Goal: Task Accomplishment & Management: Complete application form

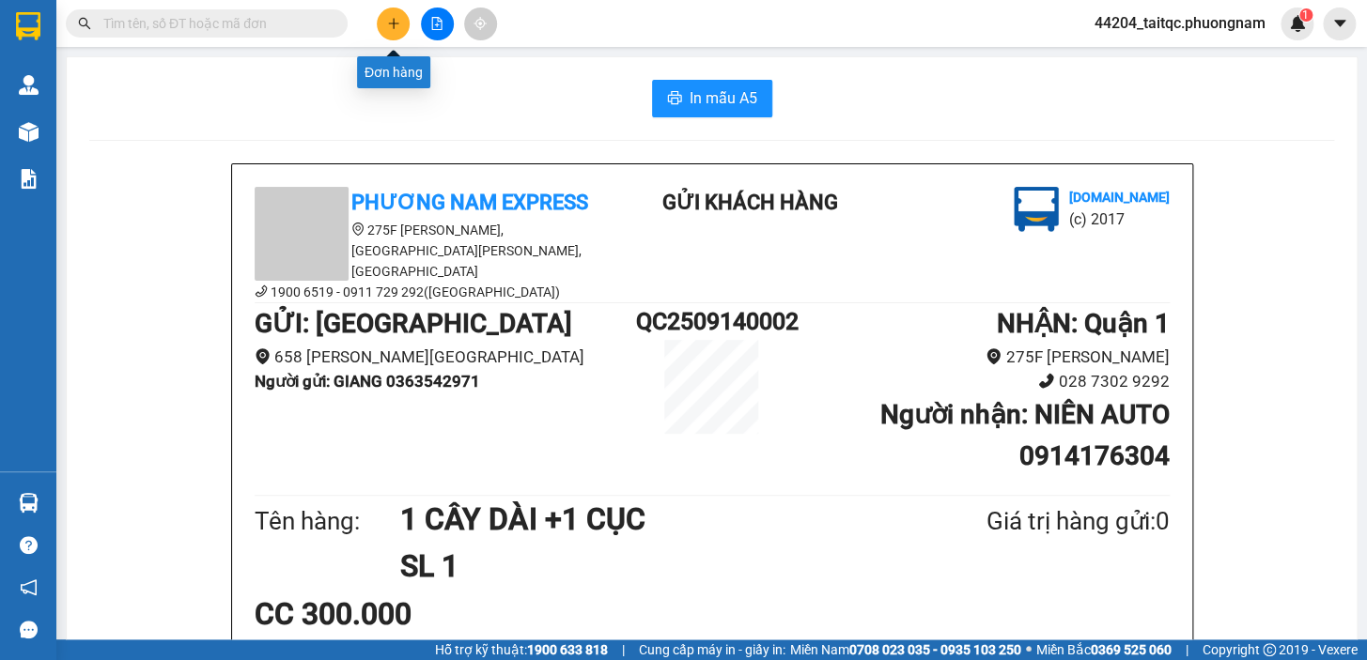
click at [384, 27] on button at bounding box center [393, 24] width 33 height 33
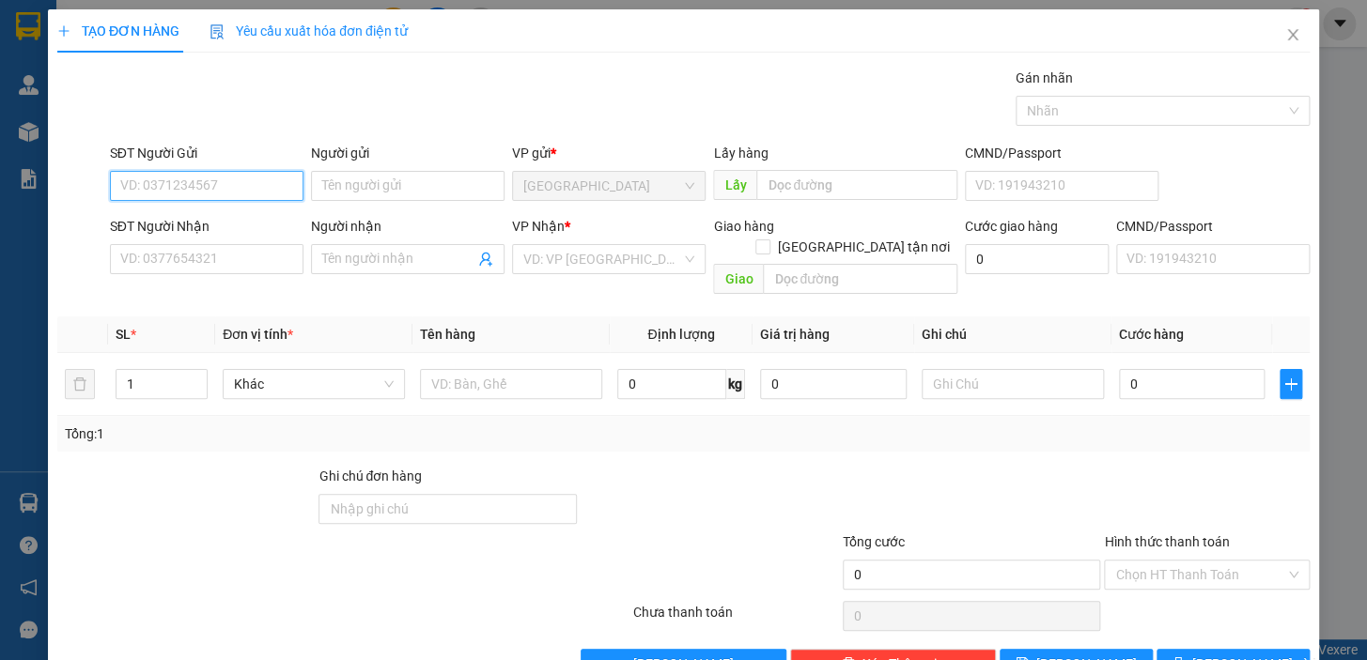
click at [233, 176] on input "SĐT Người Gửi" at bounding box center [207, 186] width 194 height 30
click at [234, 176] on input "SĐT Người Gửi" at bounding box center [207, 186] width 194 height 30
click at [198, 253] on div "0385559590 - HUY" at bounding box center [204, 253] width 169 height 21
type input "0385559590"
type input "HUY"
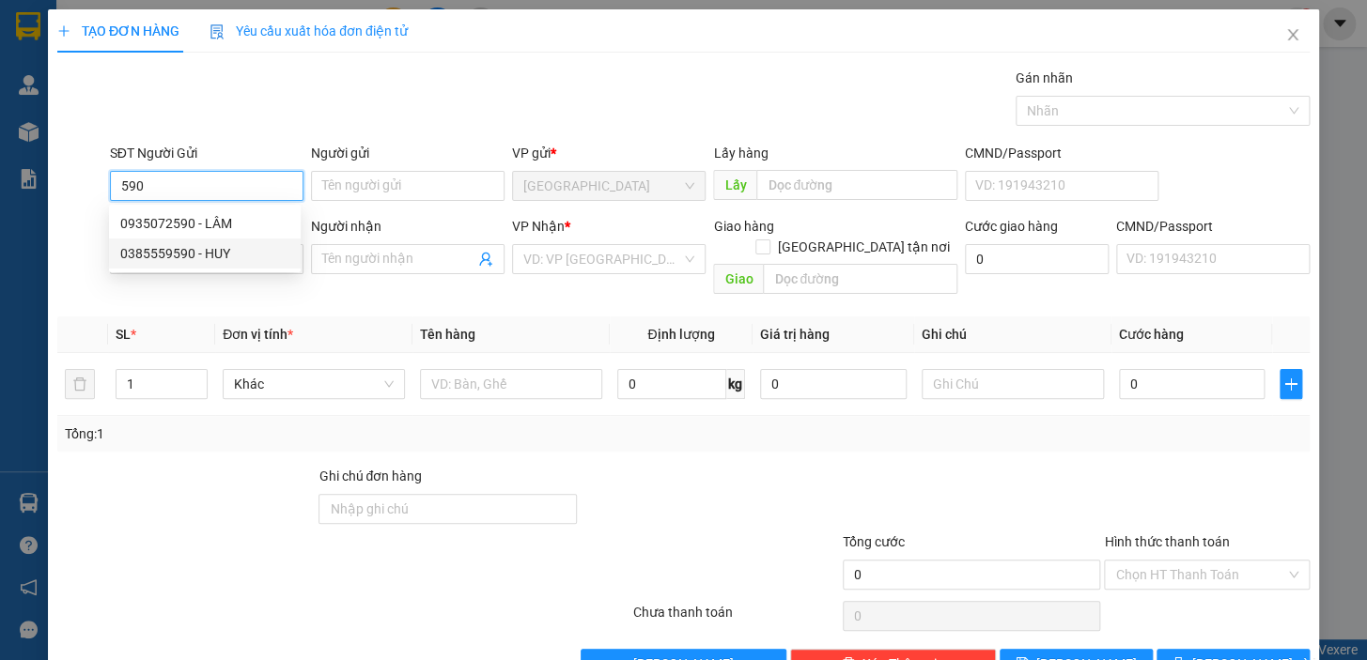
type input "0388504535"
type input "HIẾU"
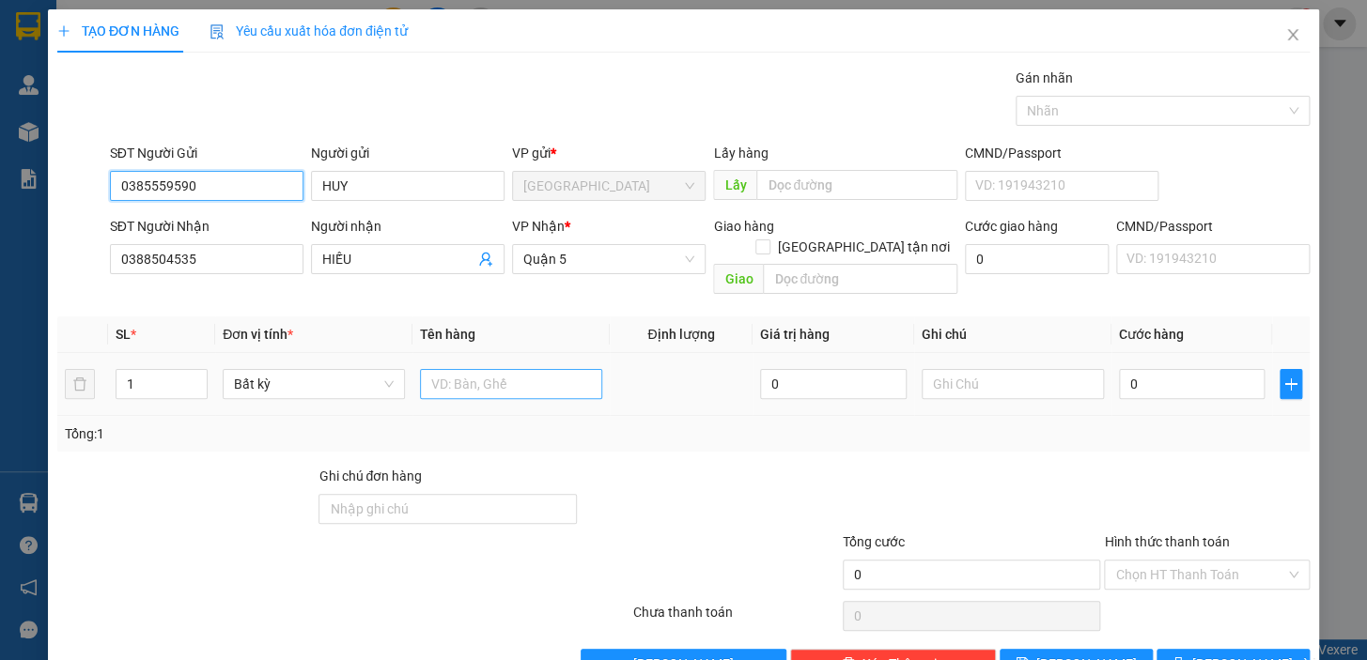
type input "0385559590"
click at [517, 369] on input "text" at bounding box center [511, 384] width 182 height 30
click at [459, 369] on input "1T" at bounding box center [511, 384] width 182 height 30
click at [498, 369] on input "1T DDEN" at bounding box center [511, 384] width 182 height 30
type input "1T ĐEN"
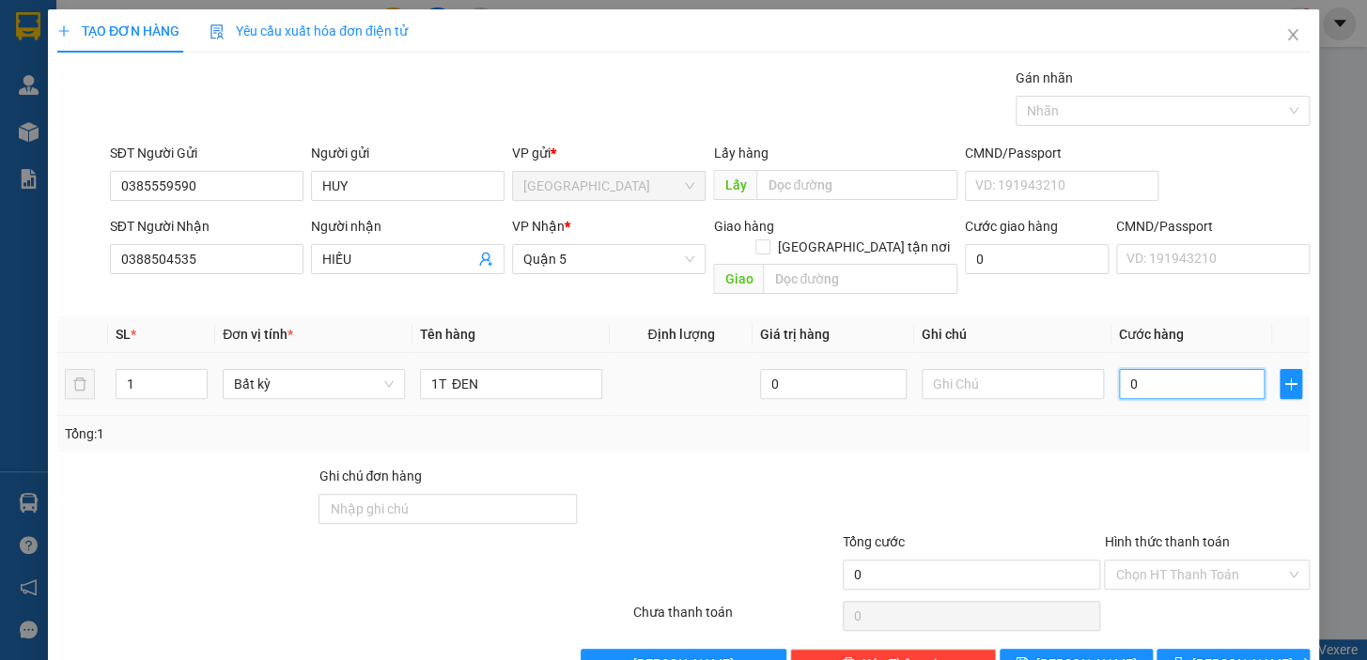
click at [1166, 375] on input "0" at bounding box center [1192, 384] width 147 height 30
drag, startPoint x: 1125, startPoint y: 355, endPoint x: 1117, endPoint y: 366, distance: 14.1
click at [1119, 369] on input "0" at bounding box center [1192, 384] width 147 height 30
type input "3"
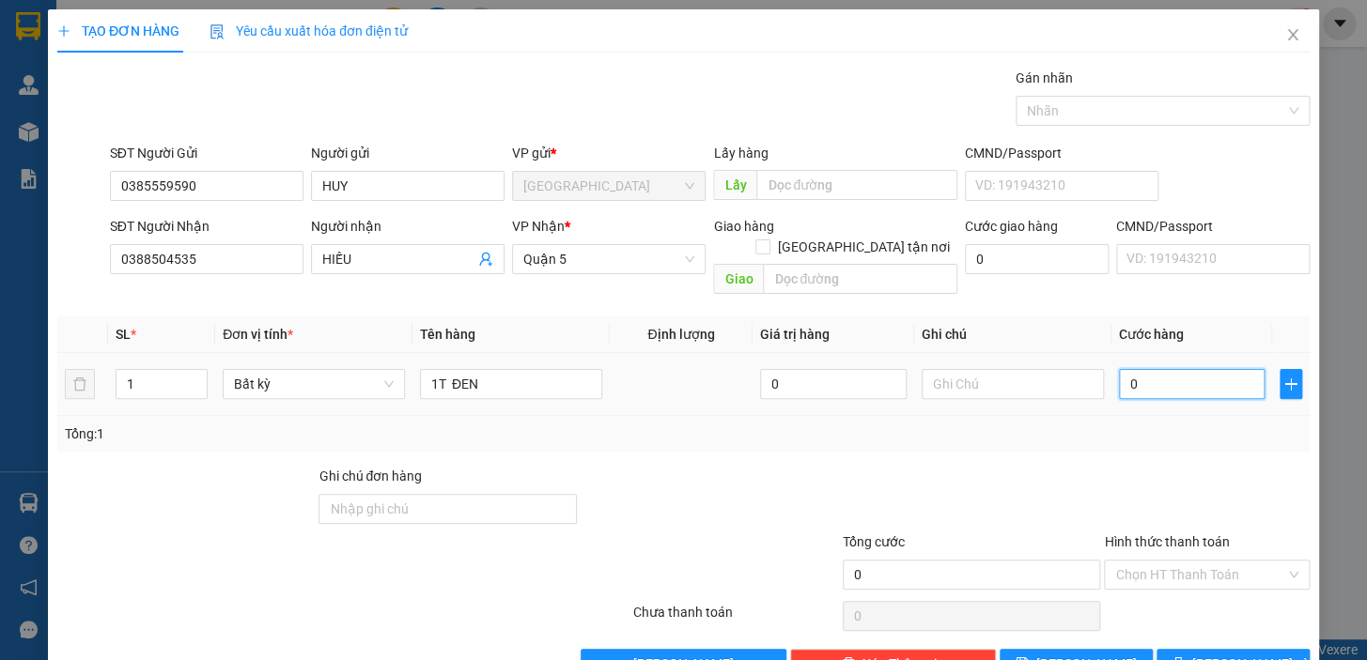
type input "3"
type input "30"
type input "30.000"
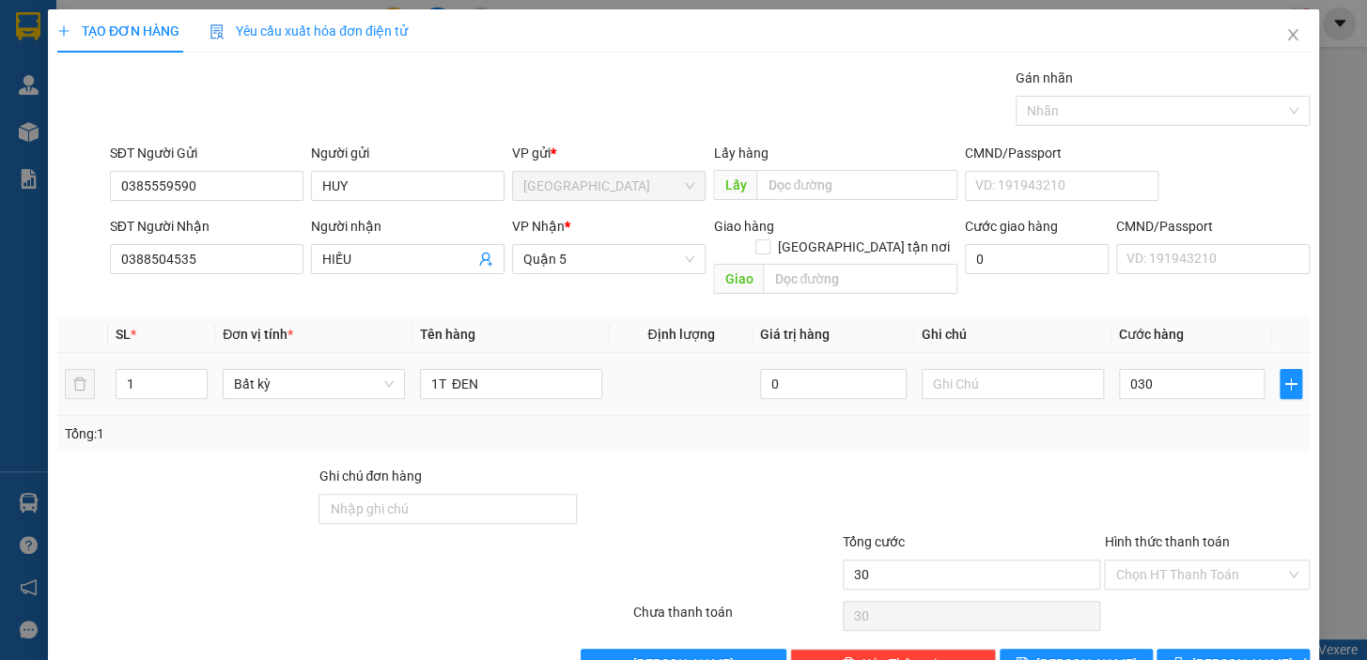
type input "30.000"
click at [1155, 441] on div "Transit Pickup Surcharge Ids Transit Deliver Surcharge Ids Transit Deliver Surc…" at bounding box center [683, 374] width 1252 height 612
click at [1224, 654] on span "[PERSON_NAME] và In" at bounding box center [1258, 664] width 132 height 21
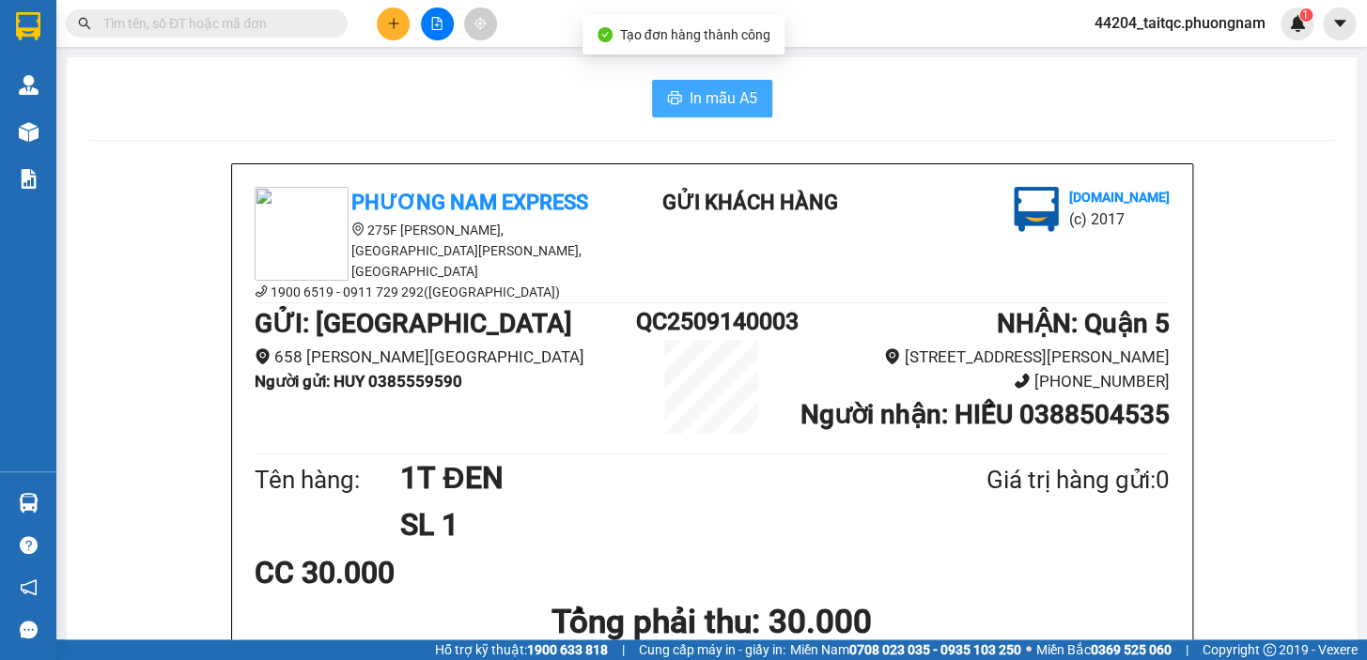
click at [716, 94] on span "In mẫu A5" at bounding box center [723, 97] width 68 height 23
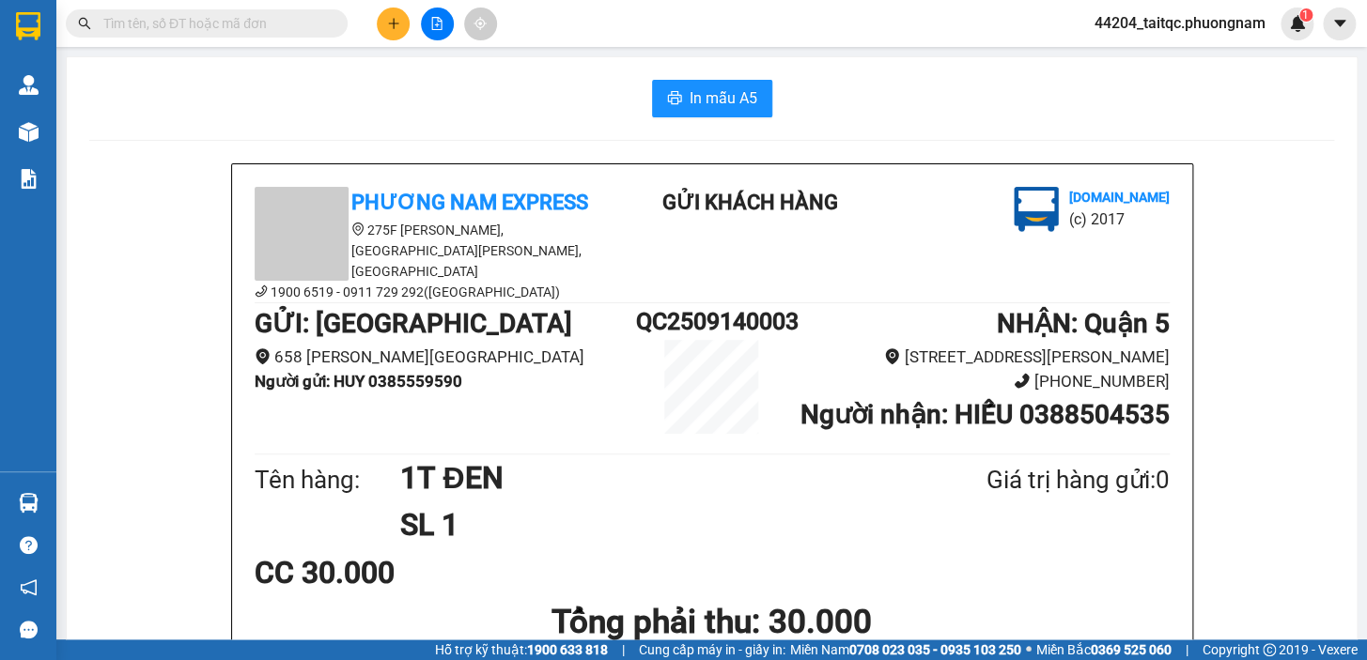
click at [392, 27] on icon "plus" at bounding box center [393, 23] width 13 height 13
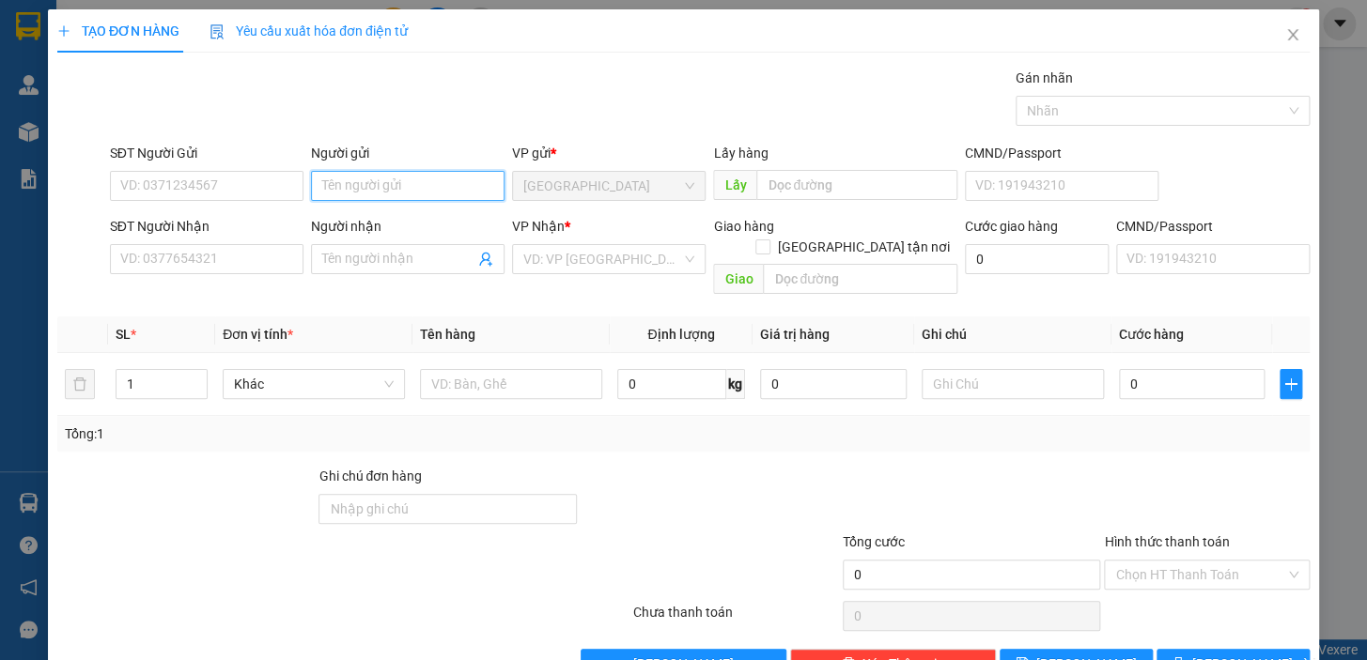
drag, startPoint x: 358, startPoint y: 169, endPoint x: 366, endPoint y: 175, distance: 10.2
click at [364, 171] on input "Người gửi" at bounding box center [408, 186] width 194 height 30
click at [366, 179] on input "Người gửi" at bounding box center [408, 186] width 194 height 30
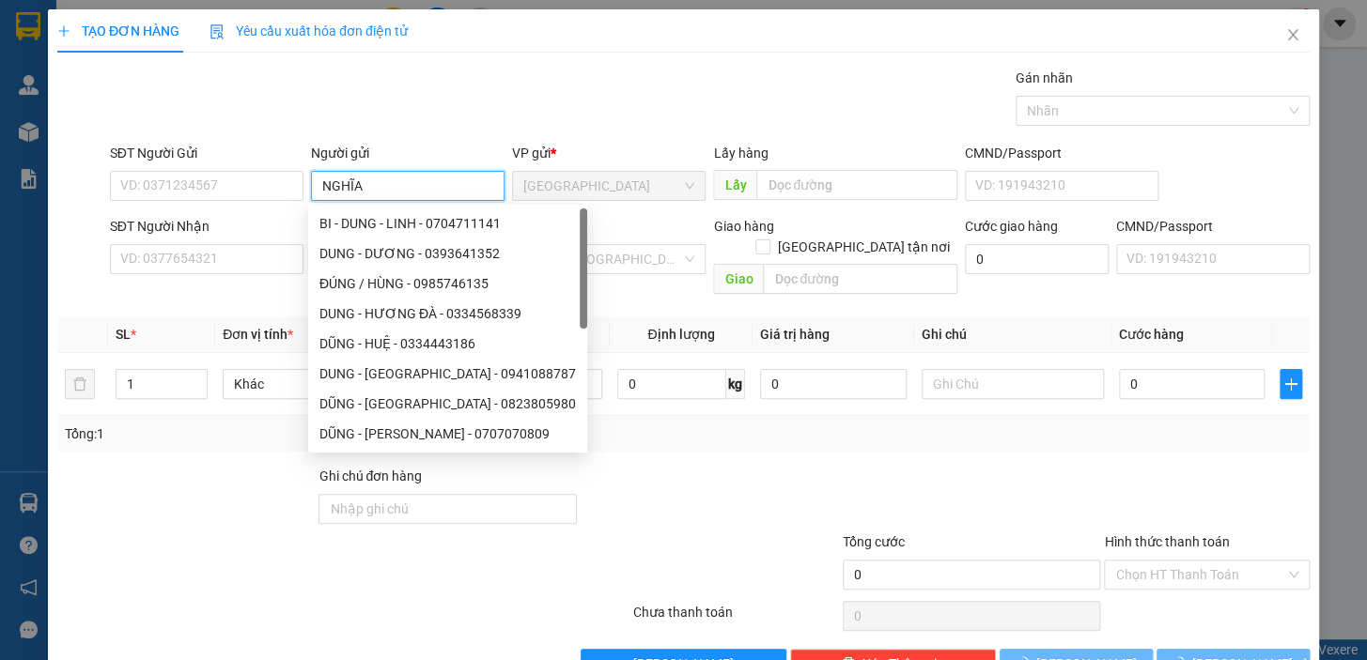
type input "NGHĨA"
click at [426, 102] on div "Gói vận chuyển * Tiêu chuẩn Gán nhãn Nhãn" at bounding box center [709, 101] width 1207 height 66
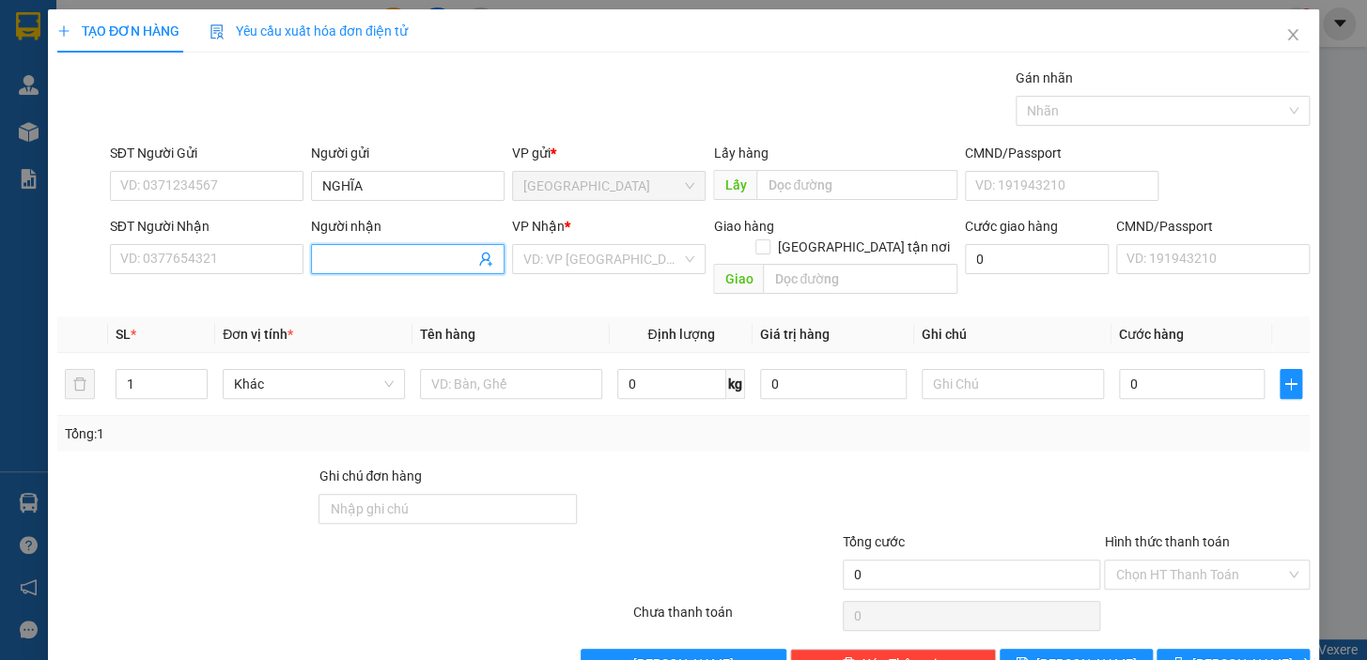
click at [364, 251] on input "Người nhận" at bounding box center [398, 259] width 152 height 21
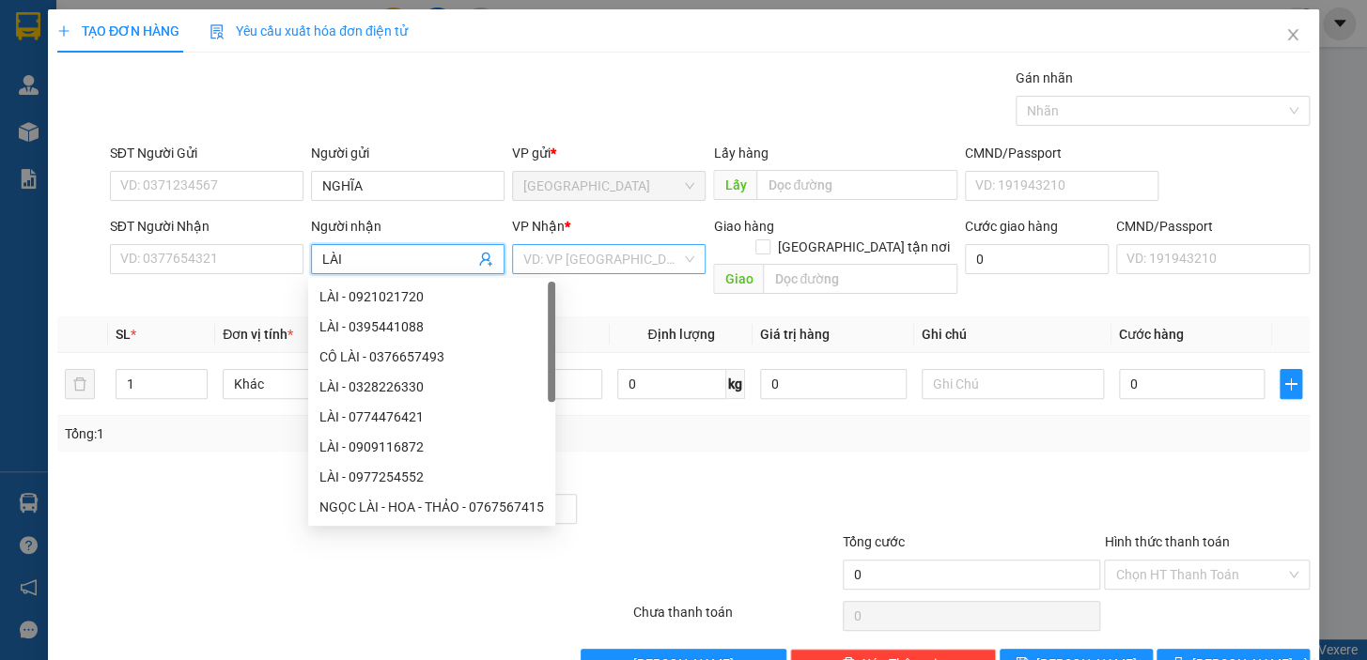
type input "LÀI"
click at [568, 262] on input "search" at bounding box center [602, 259] width 158 height 28
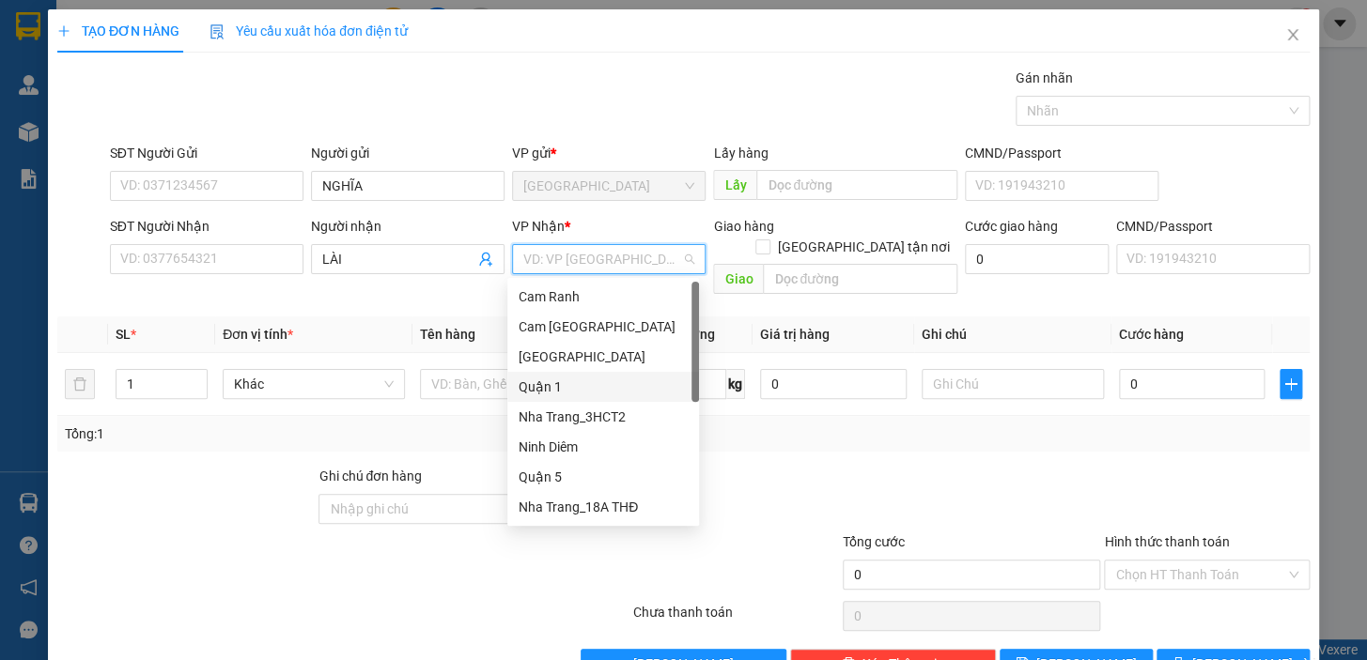
click at [562, 378] on div "Quận 1" at bounding box center [603, 387] width 169 height 21
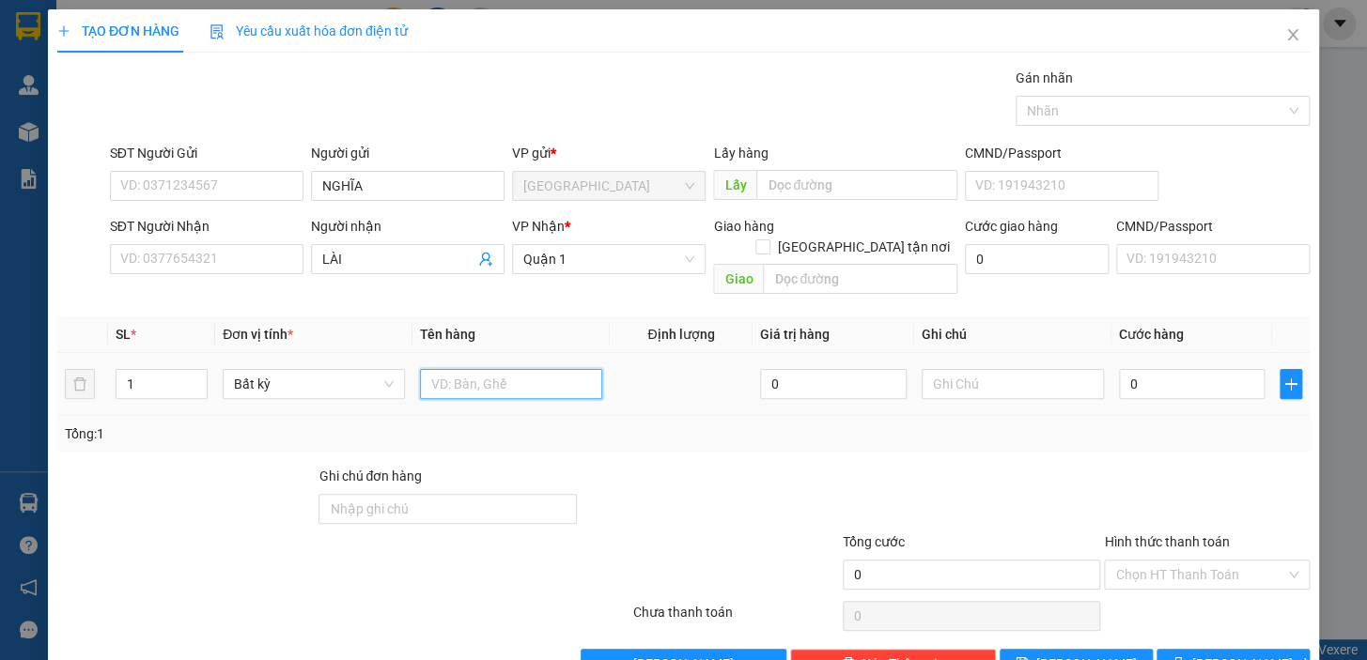
click at [492, 369] on input "text" at bounding box center [511, 384] width 182 height 30
type input "1 T NEM"
click at [1132, 369] on input "0" at bounding box center [1192, 384] width 147 height 30
drag, startPoint x: 1132, startPoint y: 361, endPoint x: 1112, endPoint y: 365, distance: 20.3
click at [1119, 369] on input "0" at bounding box center [1192, 384] width 147 height 30
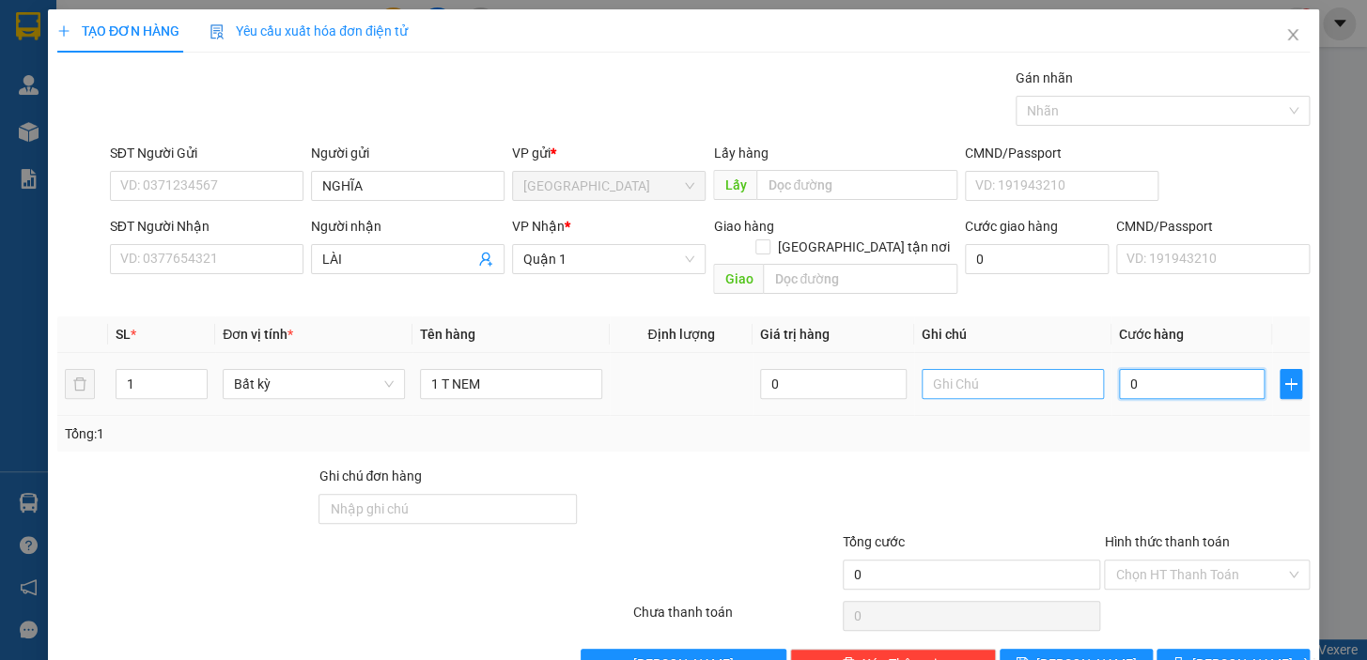
type input "3"
type input "30"
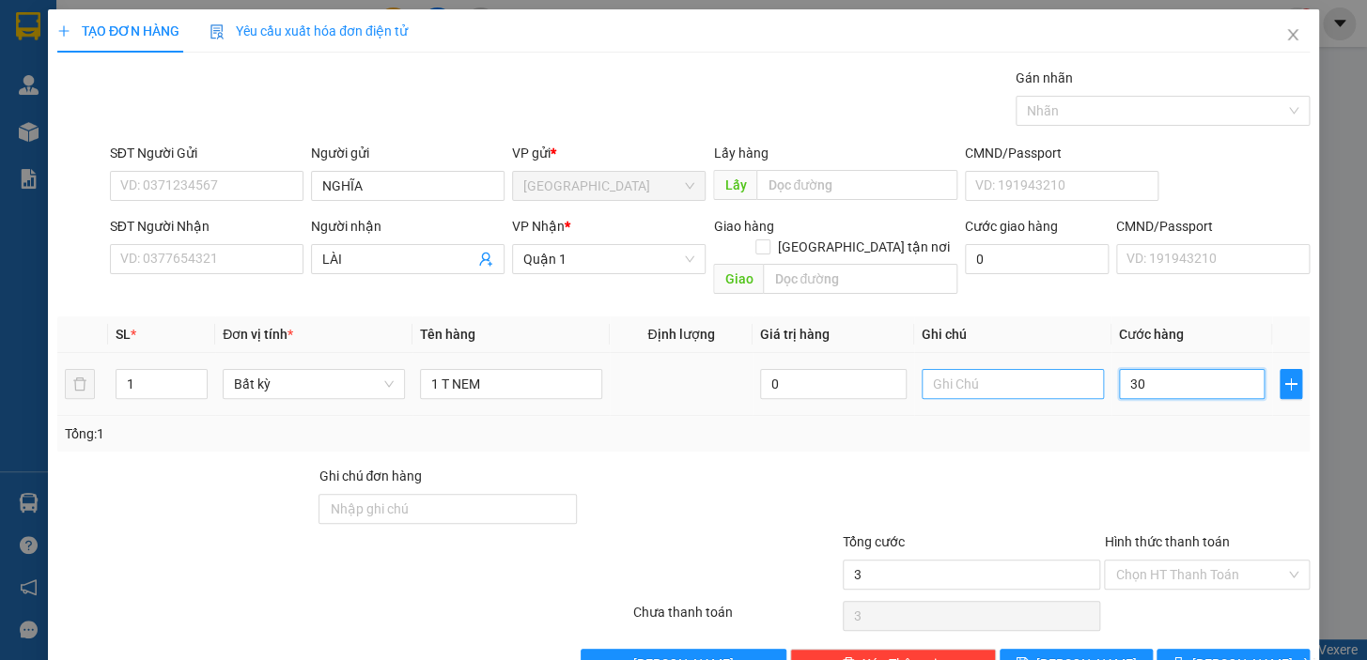
type input "30"
type input "30.000"
click at [1073, 424] on div "Tổng: 1" at bounding box center [683, 434] width 1237 height 21
click at [1201, 568] on div "Hình thức thanh toán Chọn HT Thanh Toán" at bounding box center [1207, 565] width 206 height 66
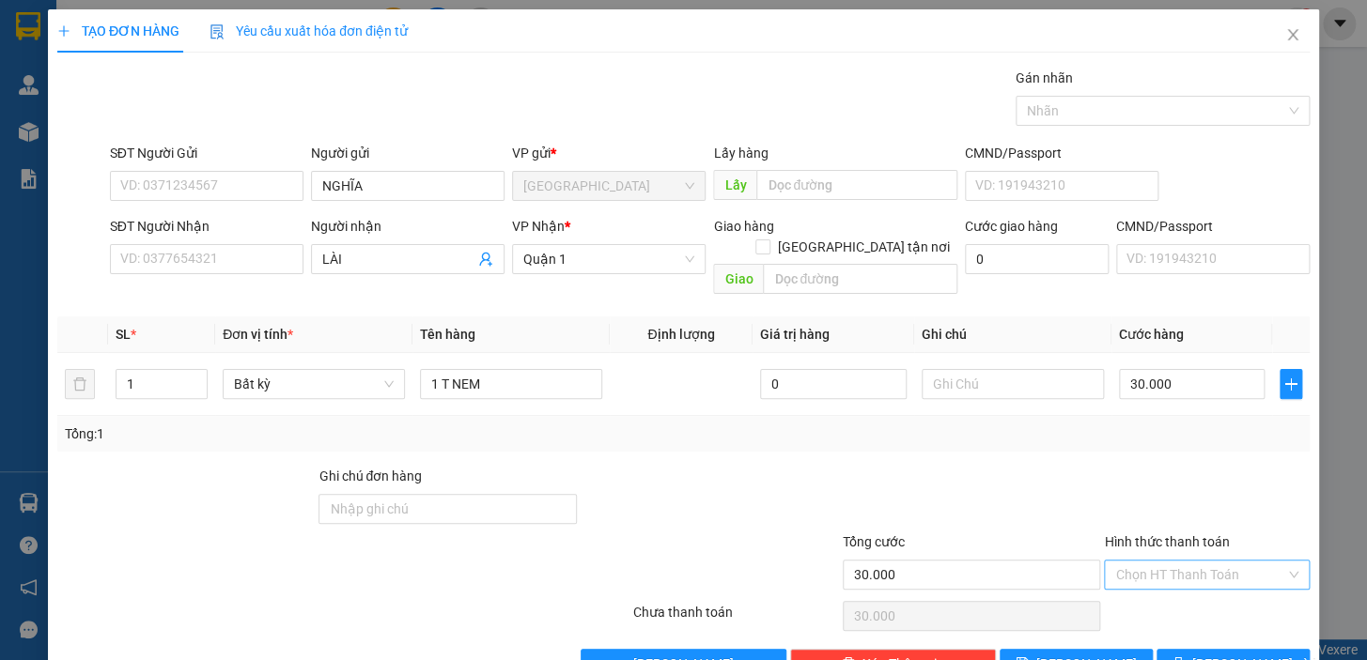
click at [1201, 561] on input "Hình thức thanh toán" at bounding box center [1200, 575] width 170 height 28
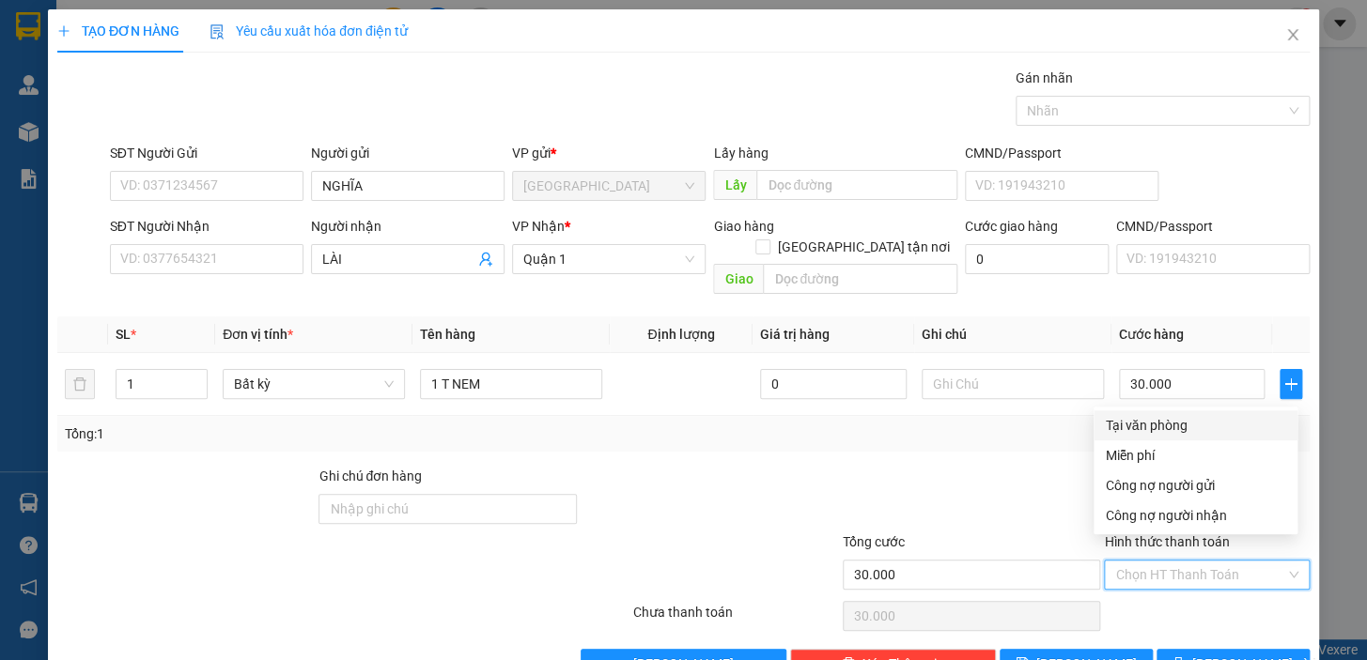
click at [1185, 428] on div "Tại văn phòng" at bounding box center [1195, 425] width 181 height 21
type input "0"
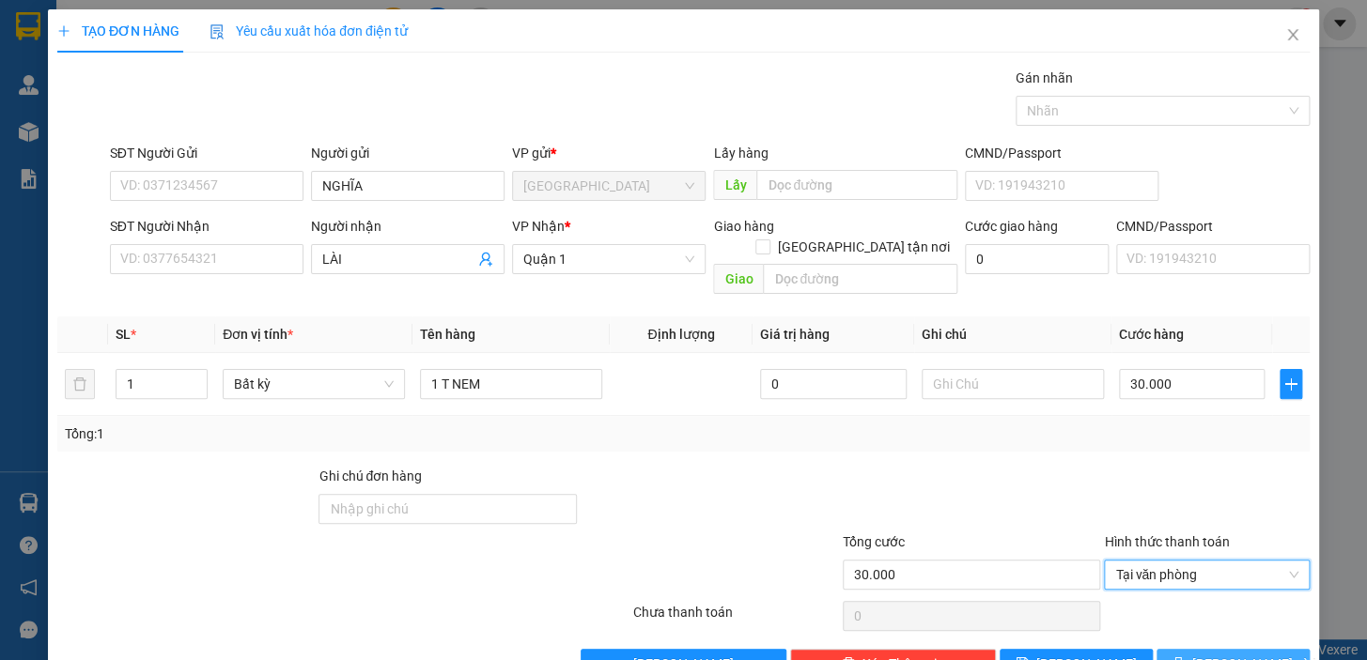
click at [1198, 649] on button "[PERSON_NAME] và In" at bounding box center [1232, 664] width 153 height 30
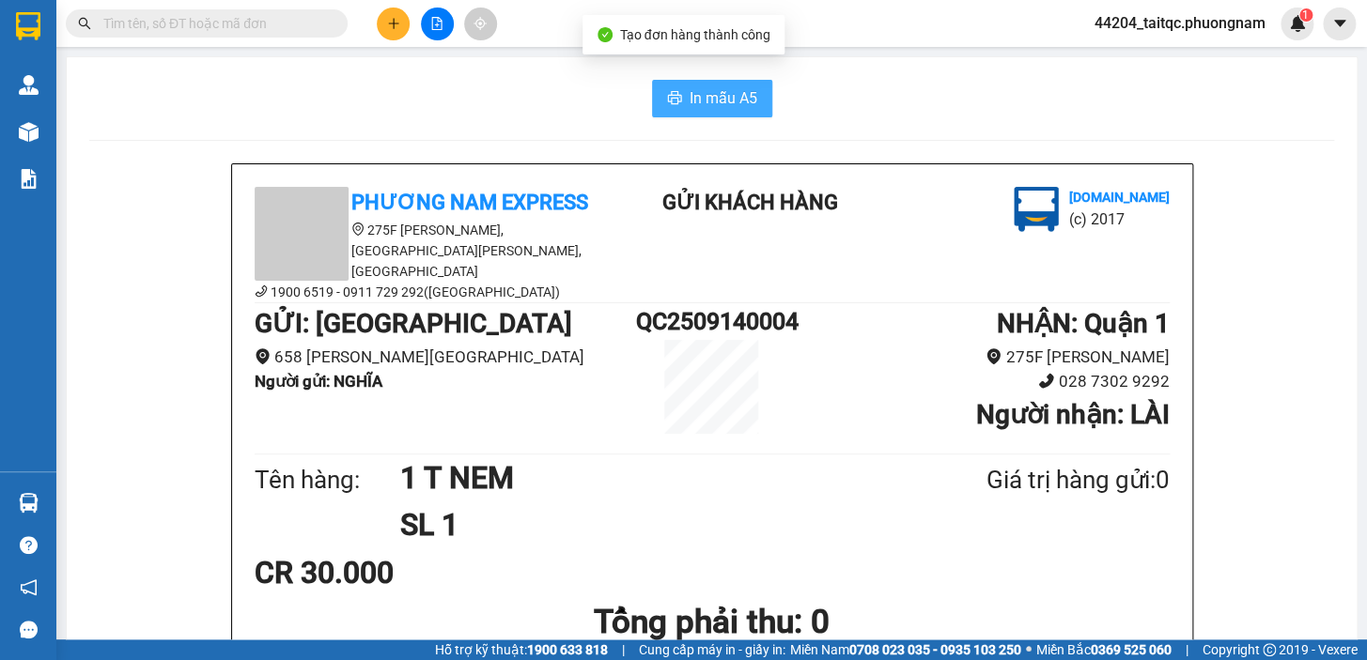
click at [727, 102] on span "In mẫu A5" at bounding box center [723, 97] width 68 height 23
